Goal: Task Accomplishment & Management: Manage account settings

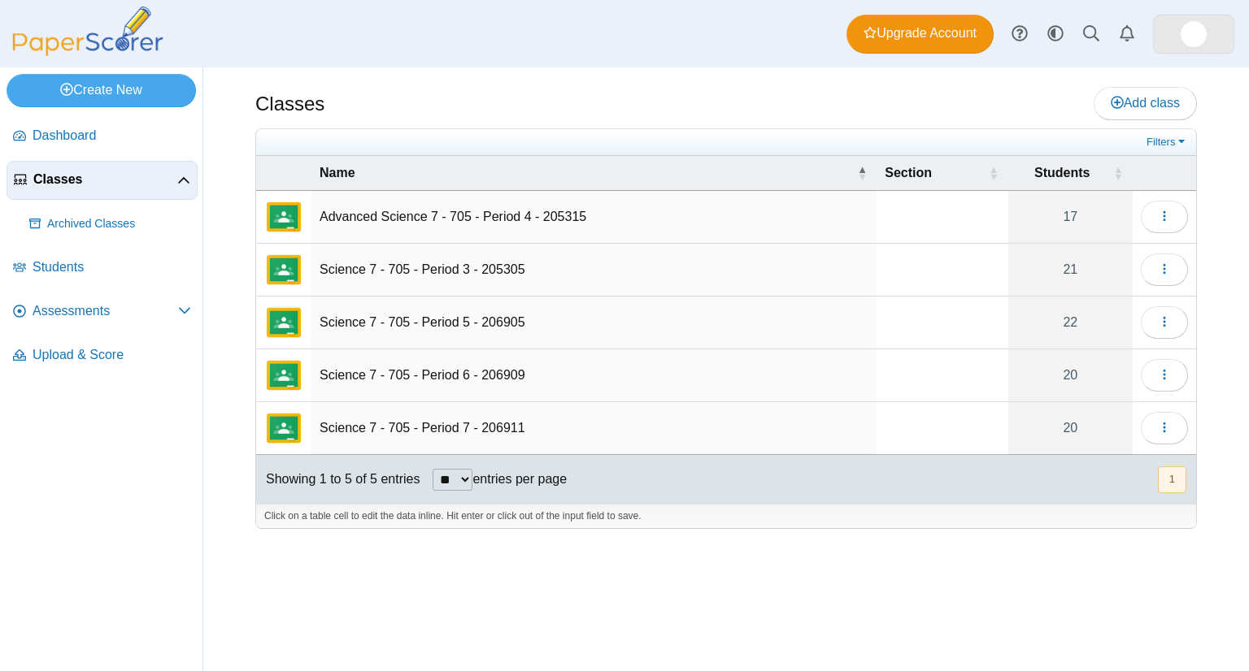
click at [1193, 37] on img at bounding box center [1193, 34] width 26 height 26
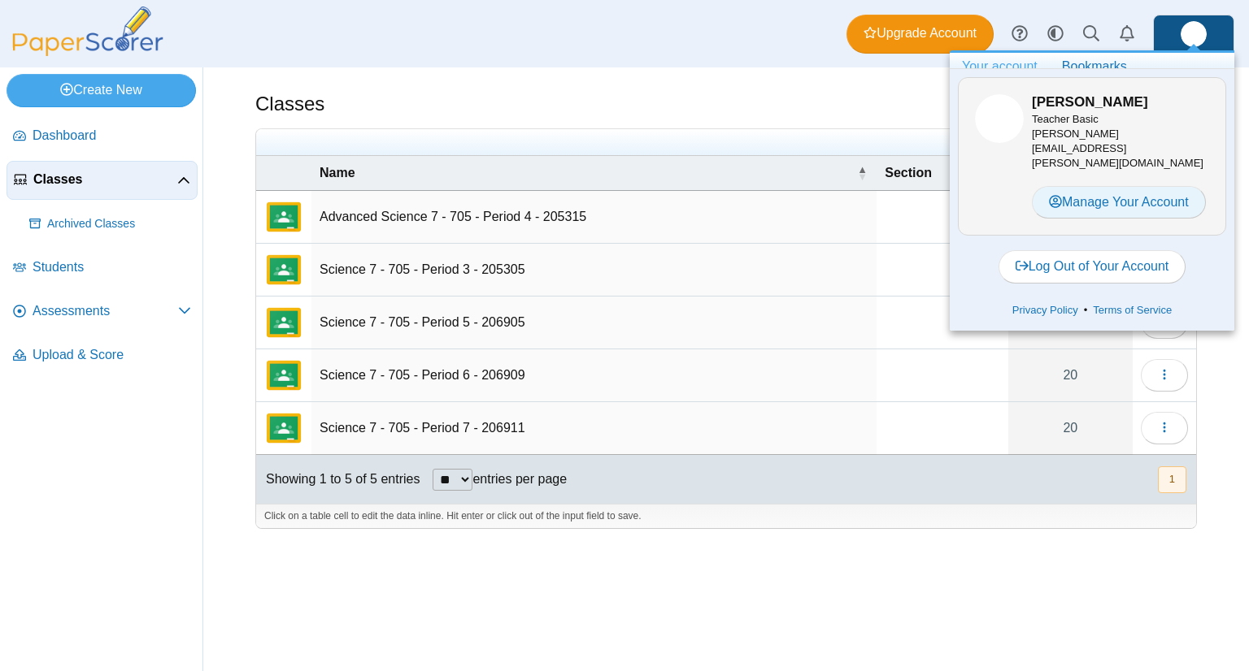
click at [1051, 195] on icon at bounding box center [1055, 201] width 13 height 13
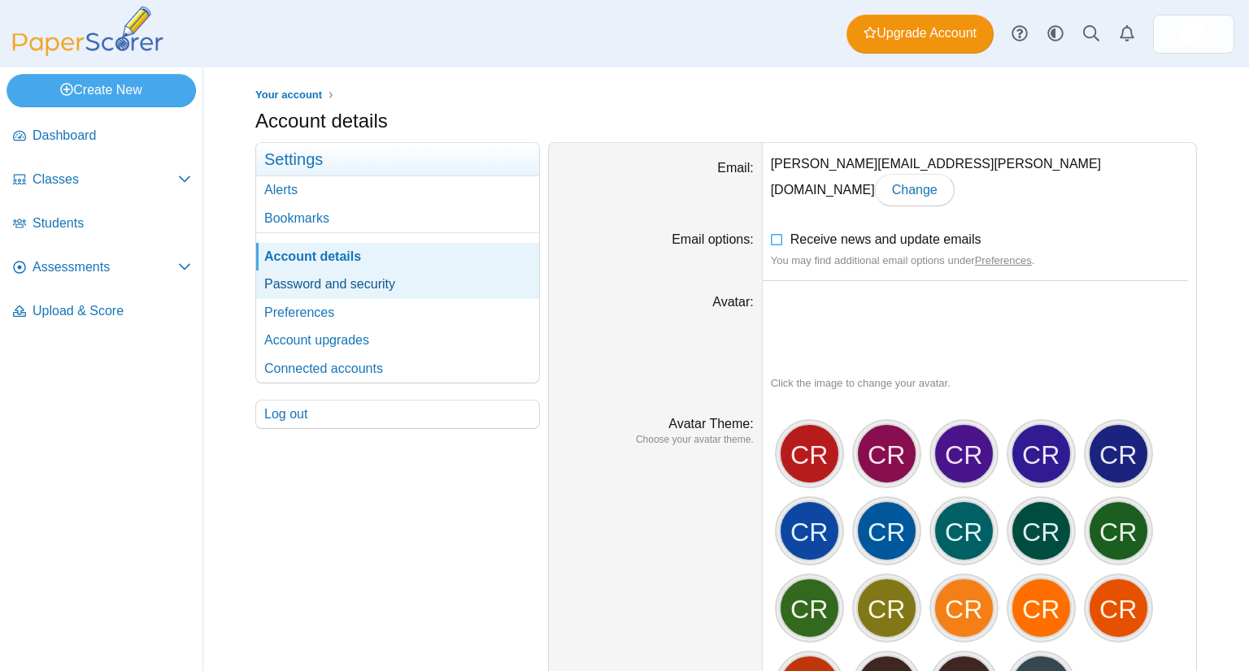
click at [332, 285] on link "Password and security" at bounding box center [397, 285] width 283 height 28
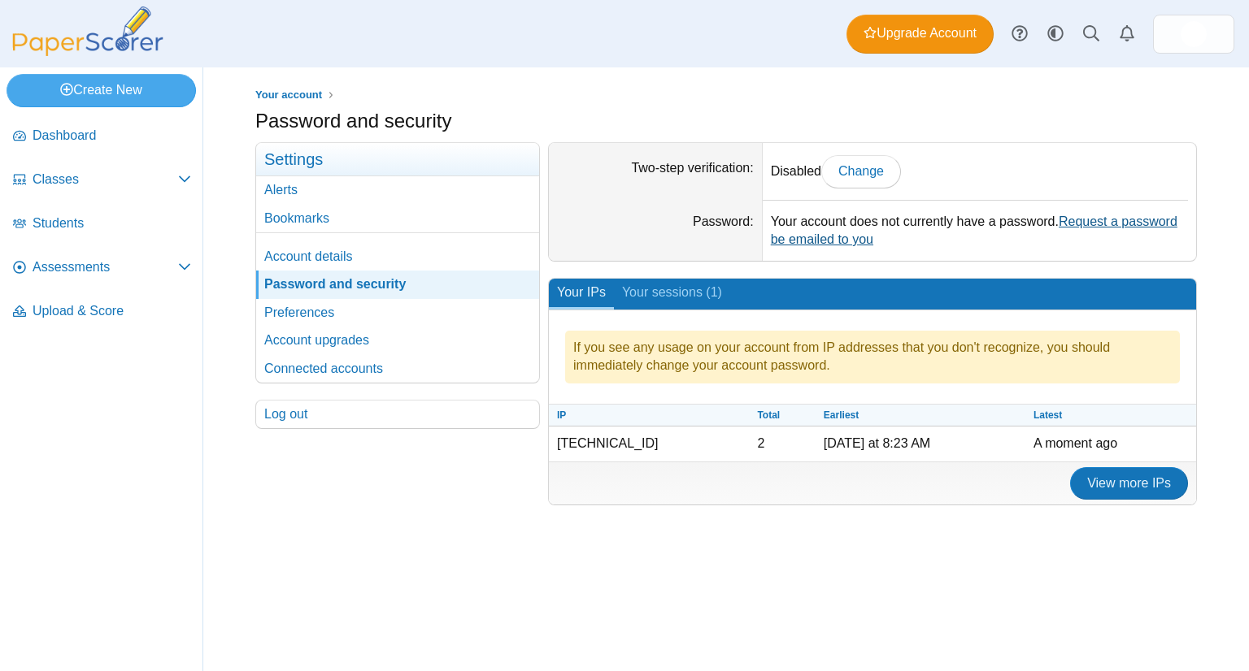
click at [1082, 222] on link "Request a password be emailed to you" at bounding box center [974, 231] width 406 height 32
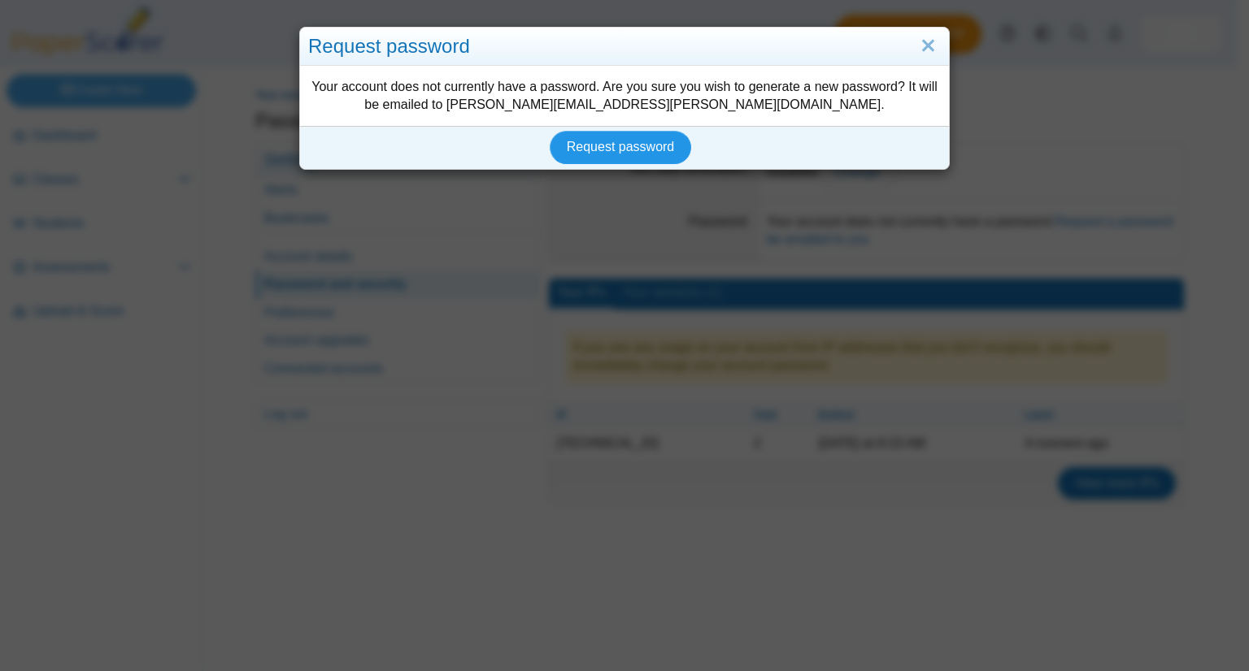
click at [569, 144] on span "Request password" at bounding box center [621, 147] width 108 height 14
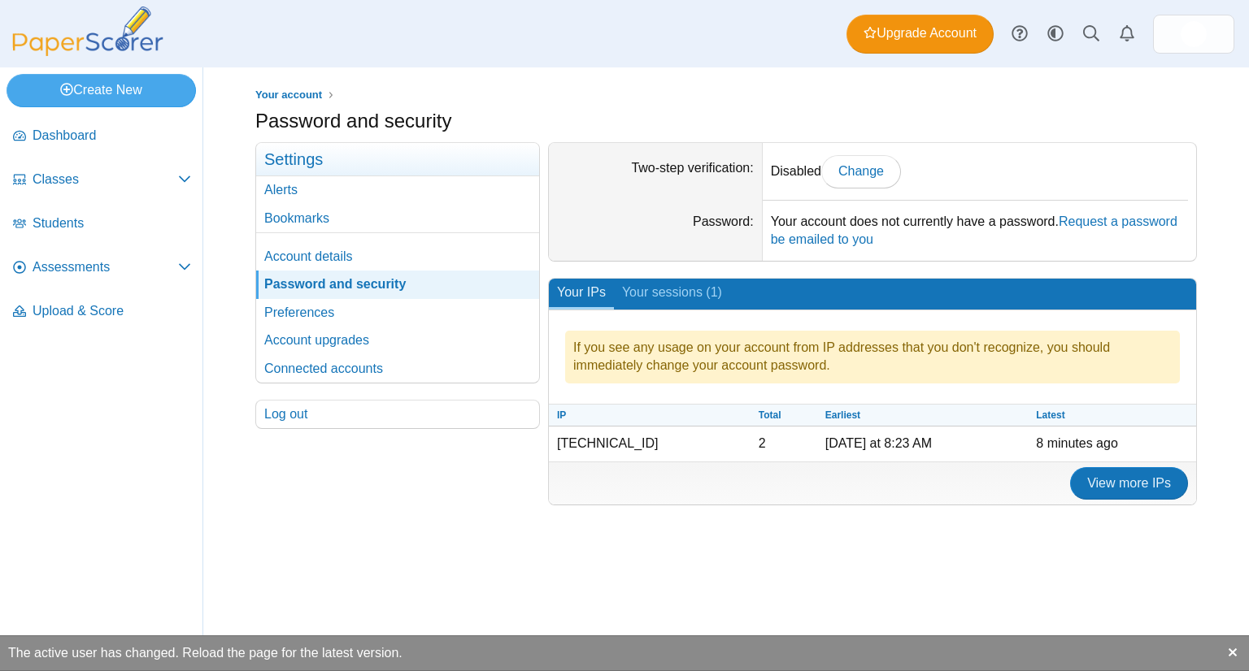
click at [135, 29] on img at bounding box center [88, 32] width 163 height 50
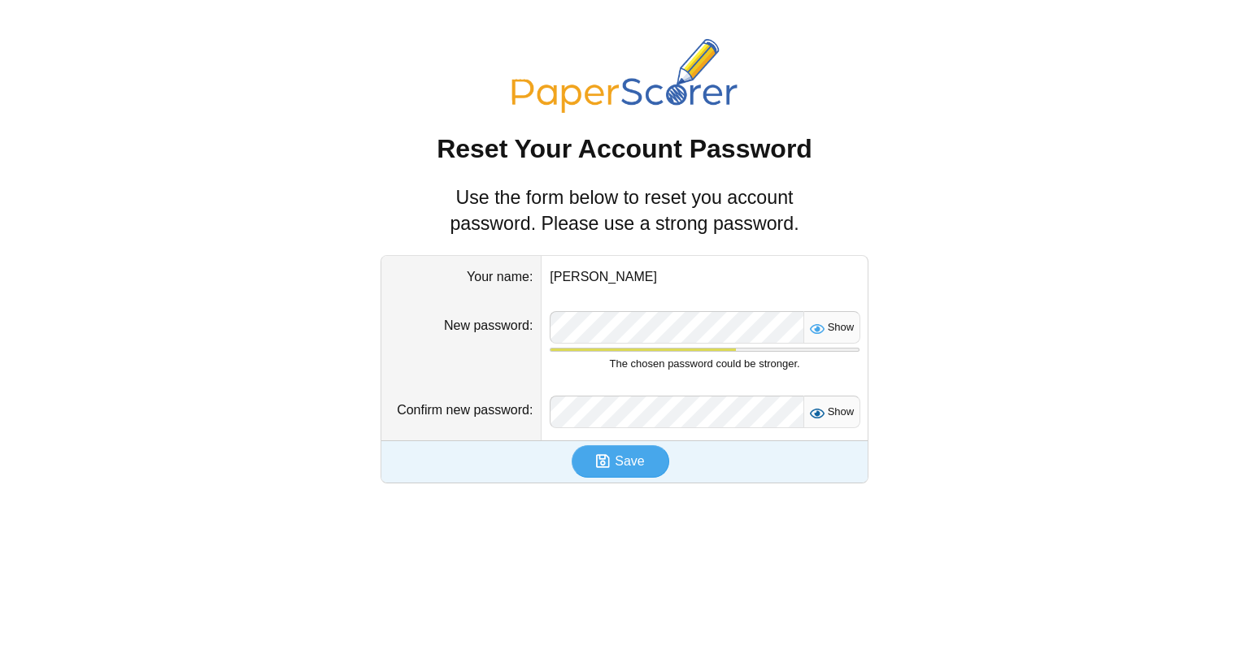
click at [836, 406] on span "Show" at bounding box center [838, 412] width 32 height 12
click at [828, 342] on div "Show The chosen password could be stronger." at bounding box center [705, 341] width 310 height 60
click at [828, 340] on div "Show" at bounding box center [831, 327] width 57 height 33
click at [826, 337] on div "Show" at bounding box center [831, 327] width 57 height 33
click at [822, 327] on icon at bounding box center [815, 324] width 13 height 11
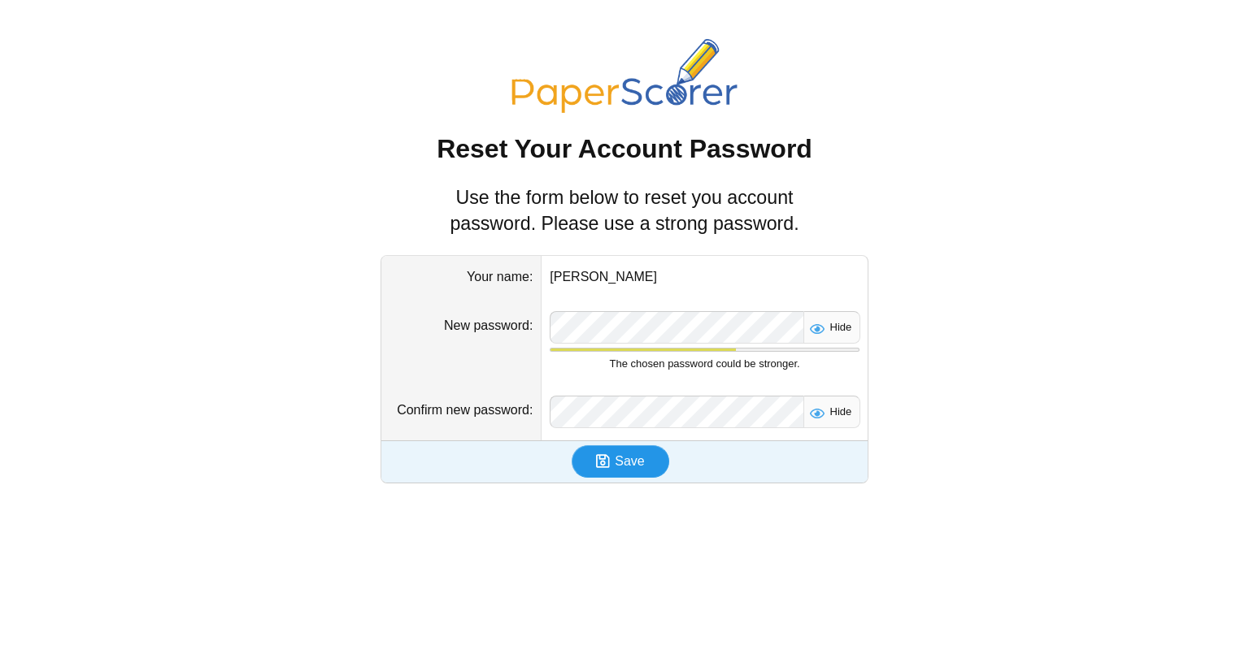
click at [632, 472] on button "Save" at bounding box center [620, 461] width 98 height 33
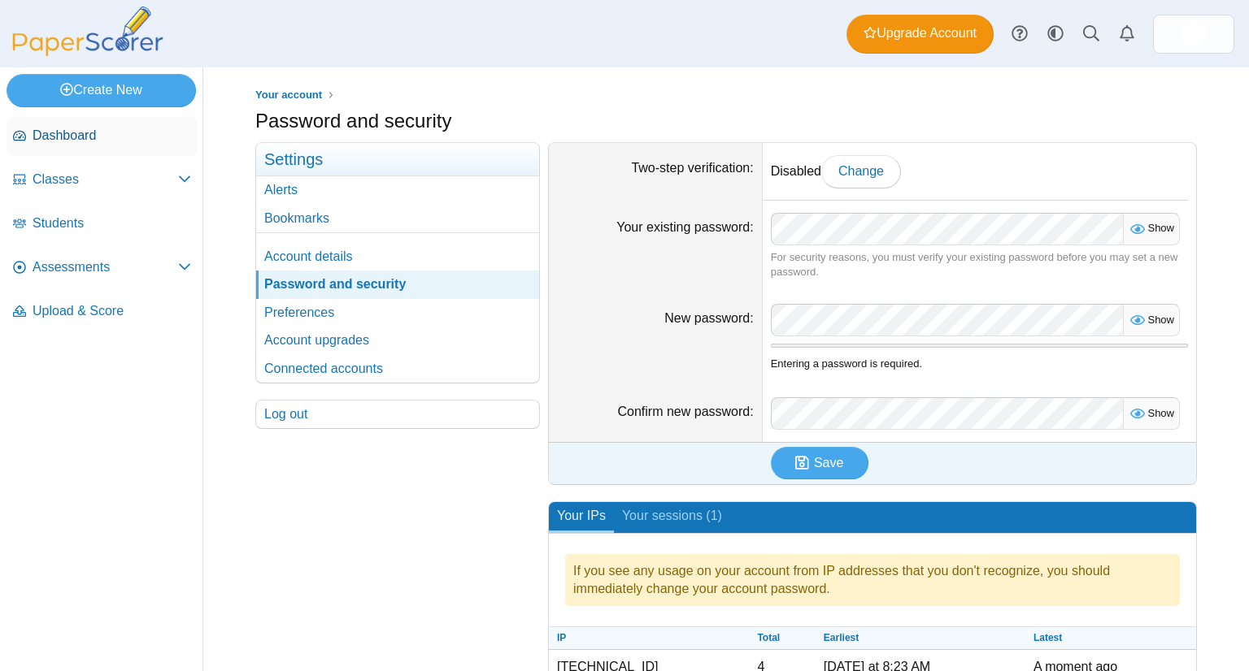
click at [88, 135] on span "Dashboard" at bounding box center [112, 136] width 159 height 18
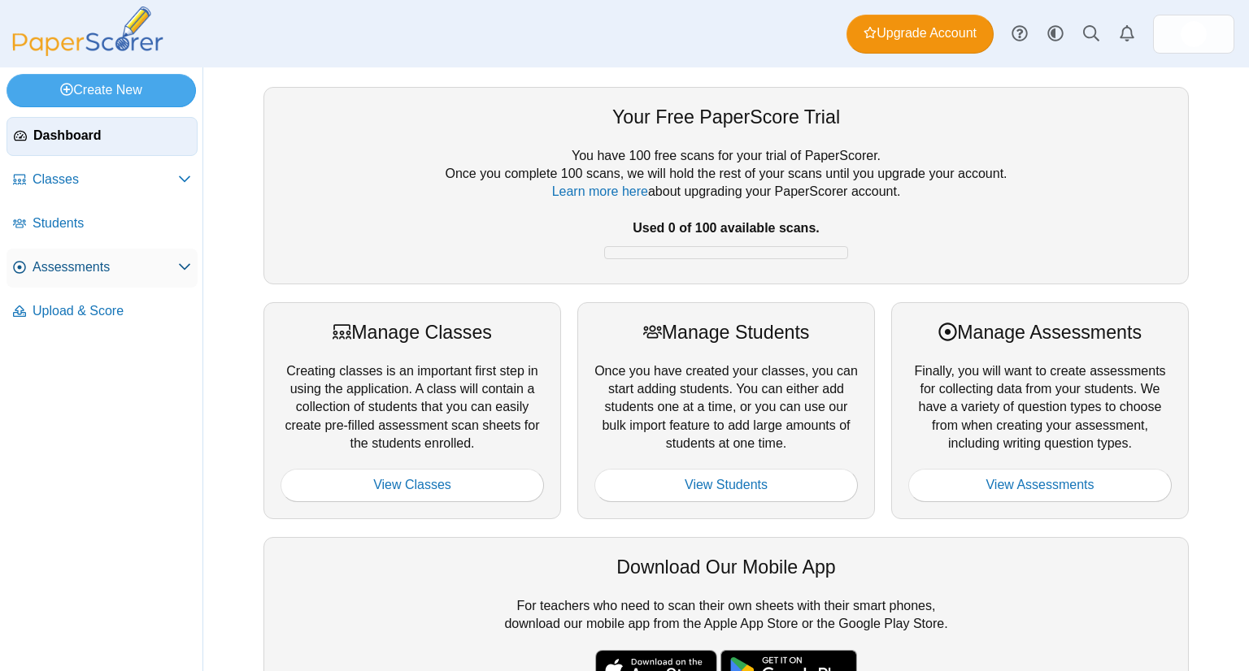
click at [82, 261] on span "Assessments" at bounding box center [106, 268] width 146 height 18
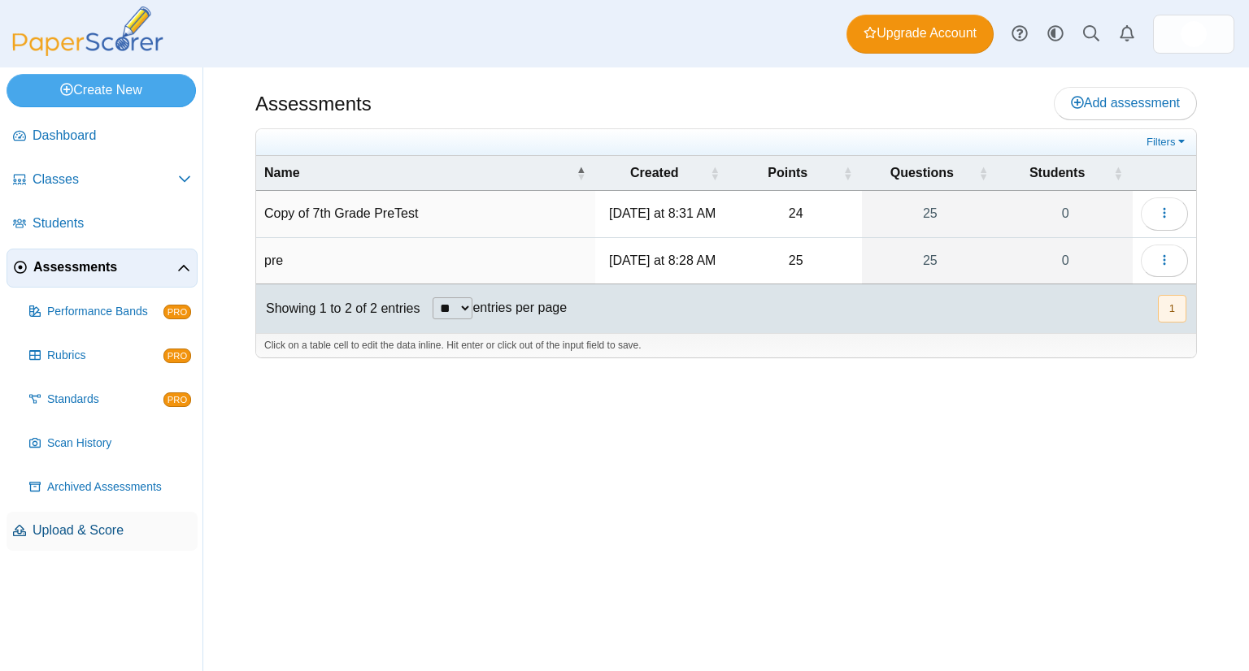
click at [85, 512] on link "Upload & Score" at bounding box center [102, 531] width 191 height 39
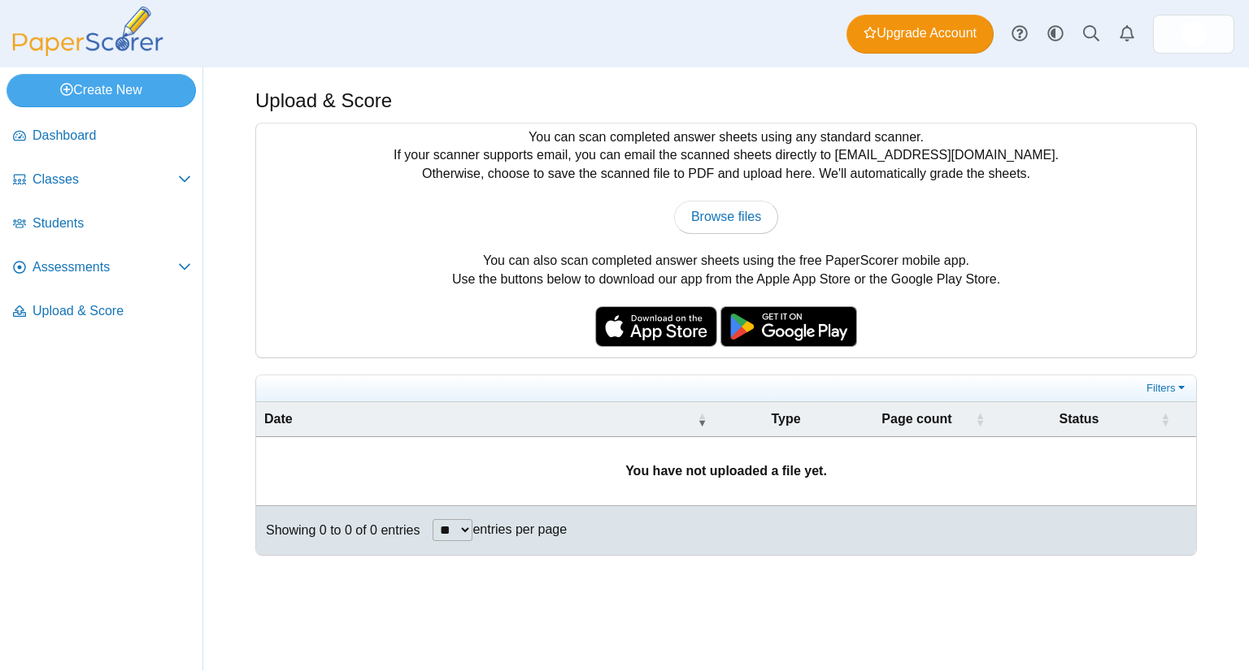
click at [649, 323] on img at bounding box center [656, 326] width 122 height 41
click at [697, 323] on img at bounding box center [656, 326] width 122 height 41
click at [55, 249] on link "Assessments" at bounding box center [102, 268] width 191 height 39
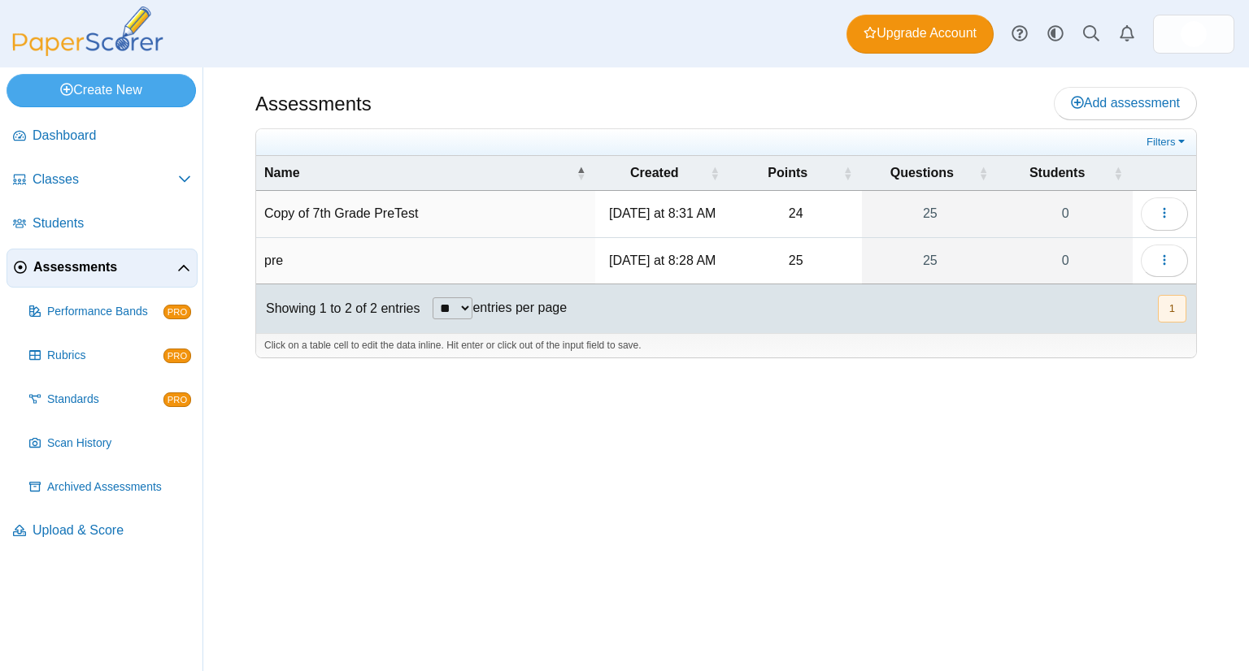
click at [377, 192] on td "Copy of 7th Grade PreTest" at bounding box center [425, 214] width 339 height 46
click at [768, 206] on td "24" at bounding box center [795, 214] width 133 height 46
click at [725, 206] on td "Friday at 8:31 AM" at bounding box center [662, 214] width 134 height 46
click at [1168, 209] on icon "button" at bounding box center [1164, 212] width 13 height 13
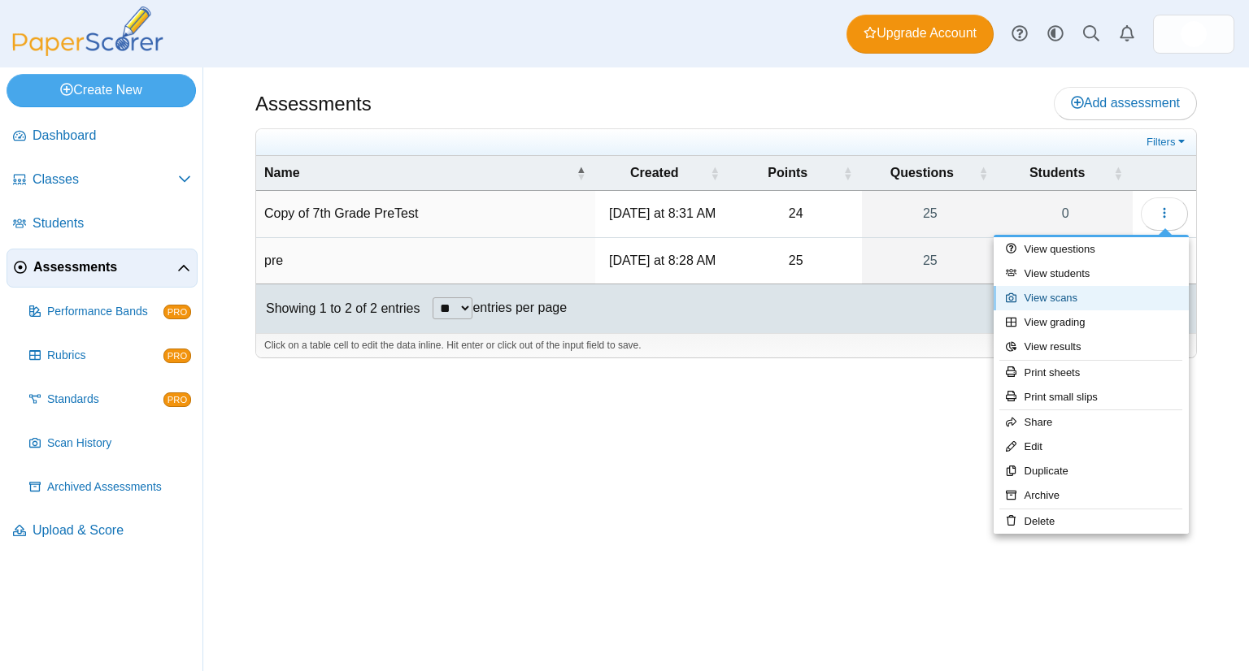
click at [1040, 296] on link "View scans" at bounding box center [1090, 298] width 195 height 24
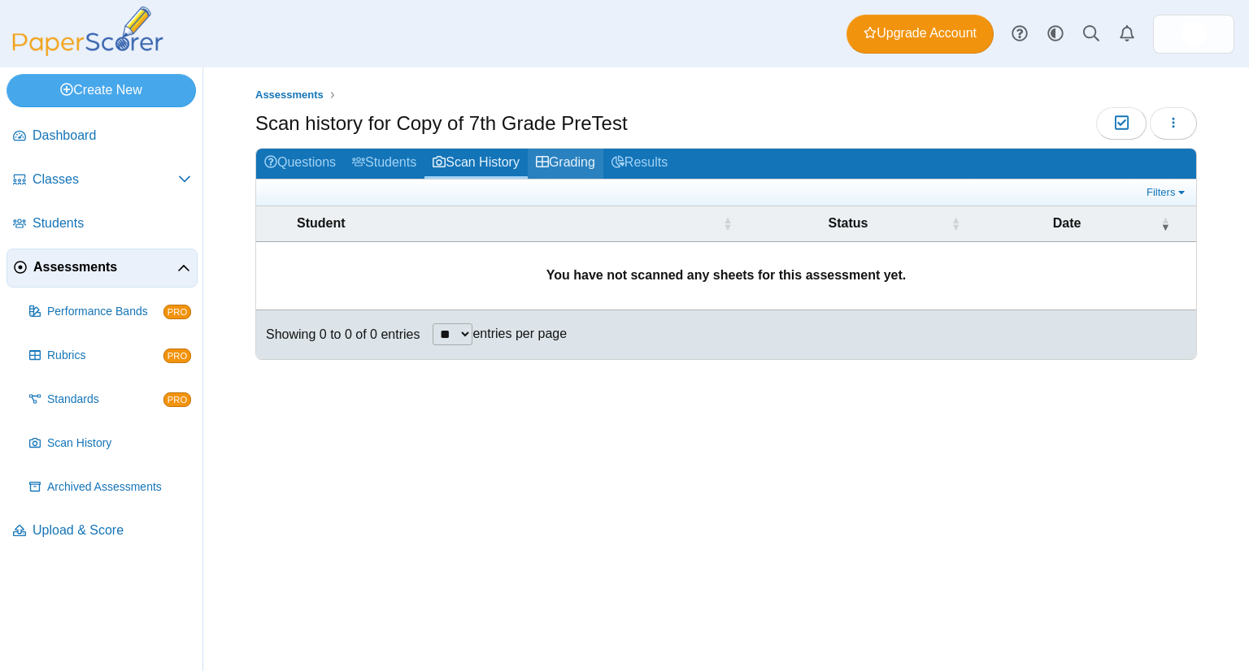
click at [576, 150] on link "Grading" at bounding box center [566, 164] width 76 height 30
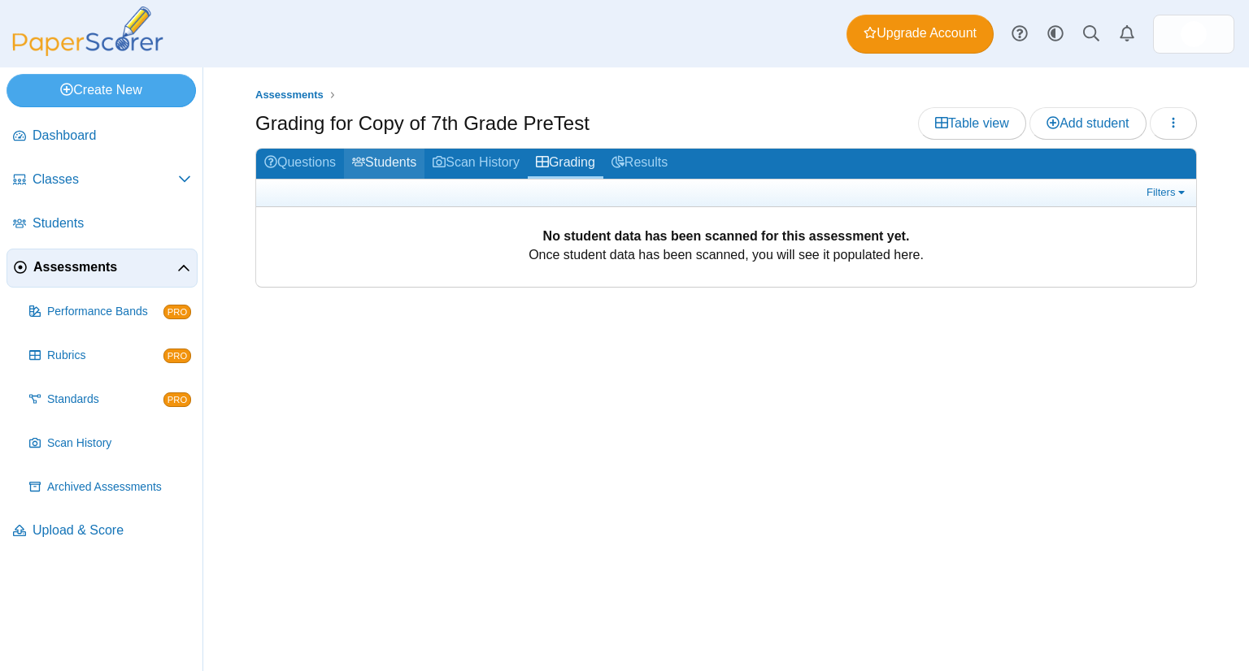
click at [366, 150] on link "Students" at bounding box center [384, 164] width 80 height 30
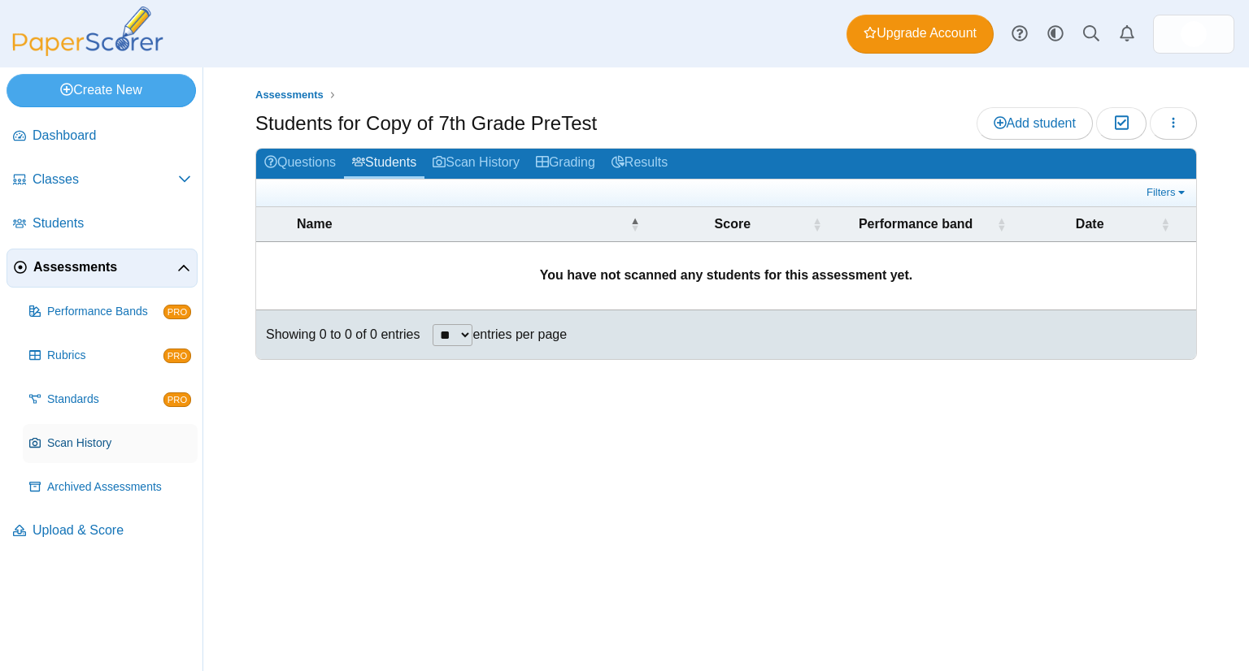
click at [66, 448] on span "Scan History" at bounding box center [119, 444] width 144 height 16
